Goal: Information Seeking & Learning: Understand process/instructions

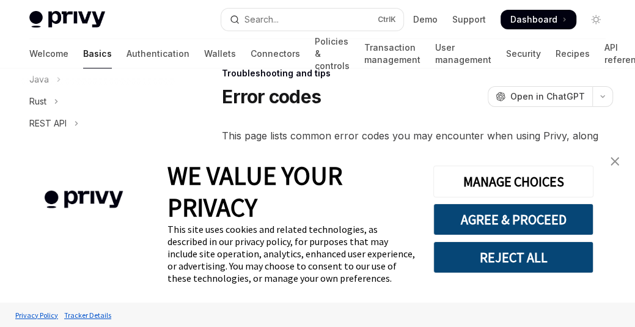
type textarea "*"
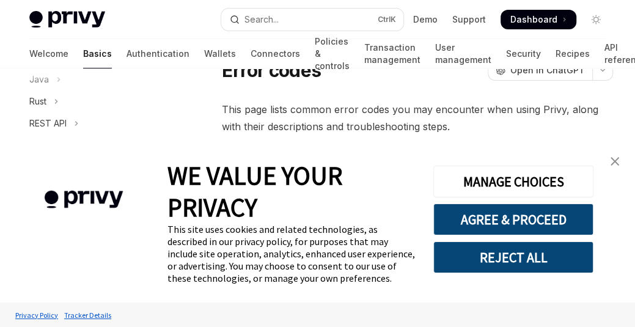
scroll to position [82, 0]
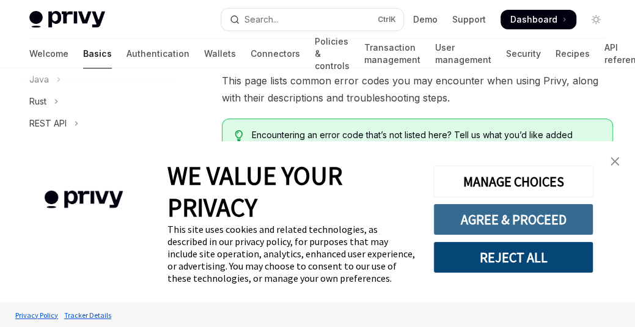
click at [475, 222] on button "AGREE & PROCEED" at bounding box center [513, 219] width 160 height 32
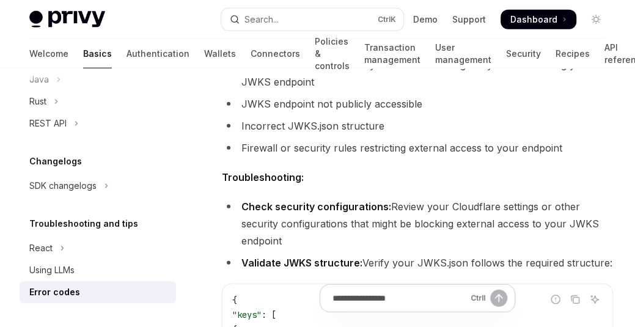
scroll to position [1921, 0]
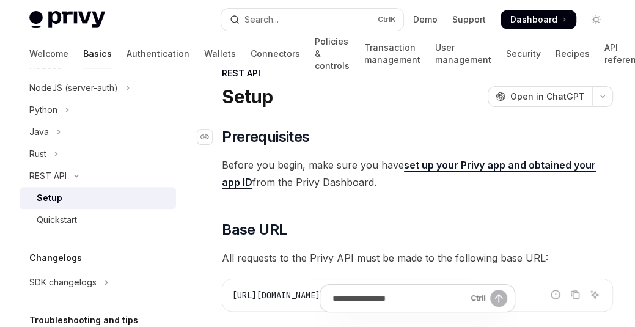
click at [394, 129] on h2 "​ Prerequisites" at bounding box center [417, 137] width 391 height 20
click at [448, 164] on link "set up your Privy app and obtained your app ID" at bounding box center [409, 174] width 374 height 30
type textarea "*"
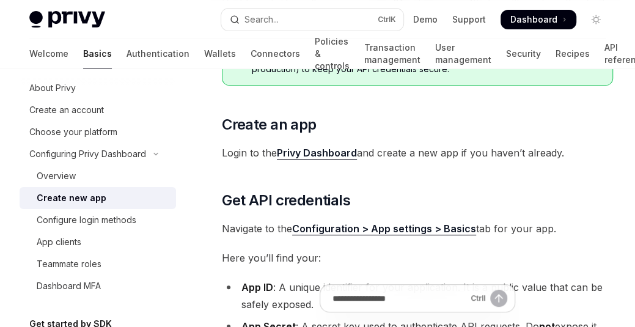
scroll to position [191, 0]
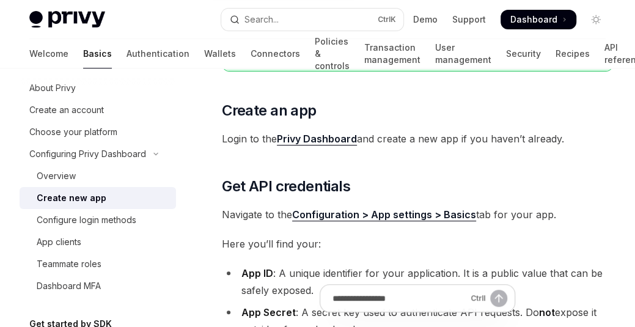
click at [331, 136] on link "Privy Dashboard" at bounding box center [317, 139] width 80 height 13
click at [435, 112] on h2 "​ Create an app" at bounding box center [417, 111] width 391 height 20
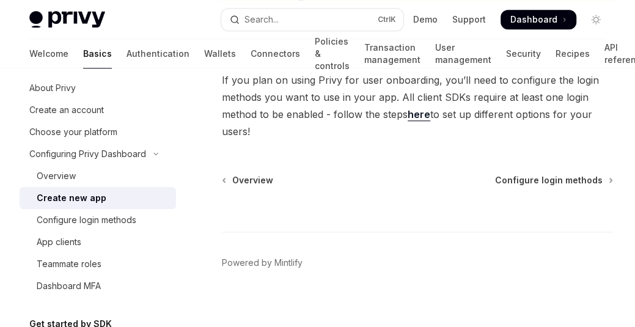
scroll to position [582, 0]
